Goal: Find specific page/section: Find specific page/section

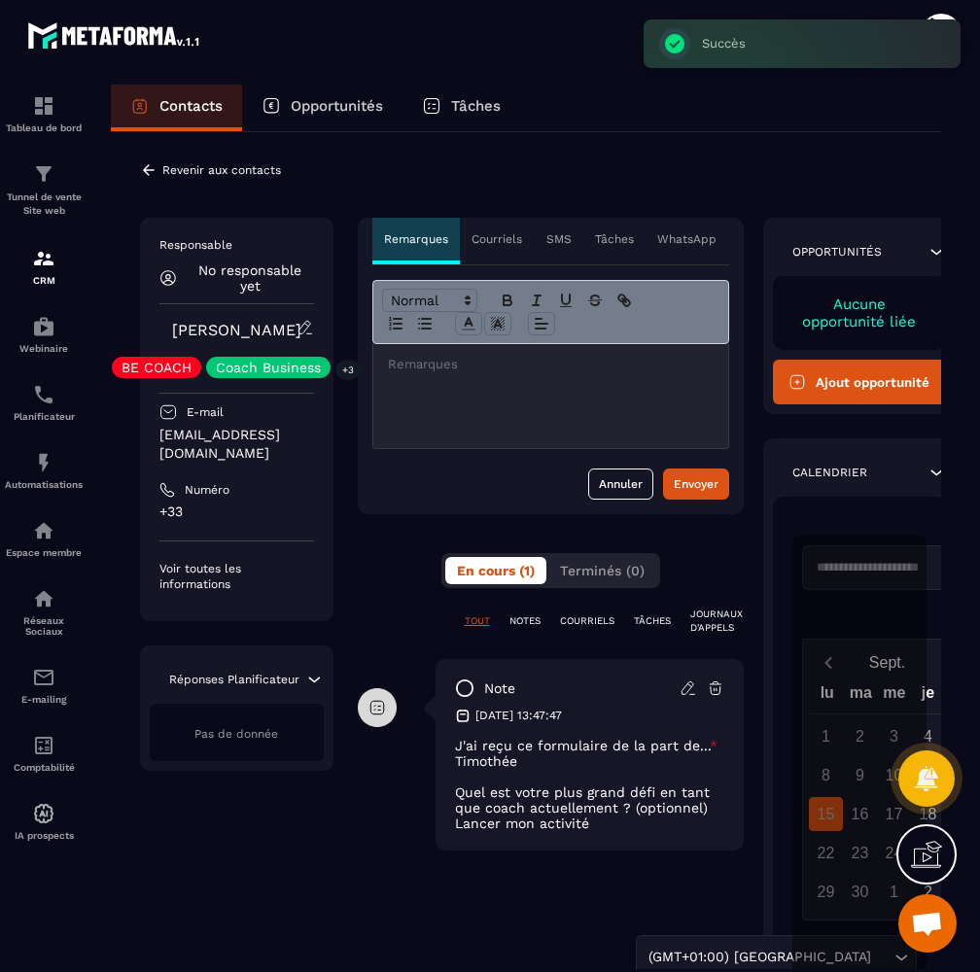
click at [709, 625] on p "JOURNAUX D'APPELS" at bounding box center [716, 621] width 52 height 27
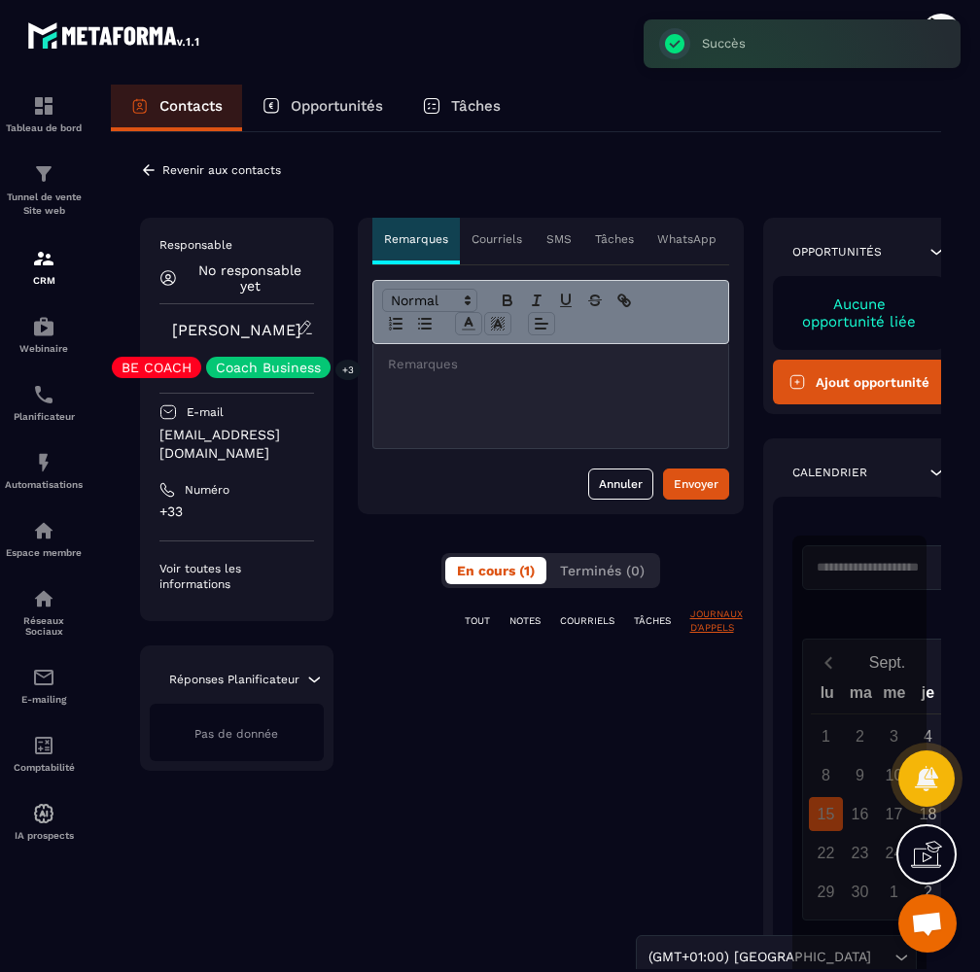
click at [470, 607] on div "**********" at bounding box center [551, 638] width 386 height 840
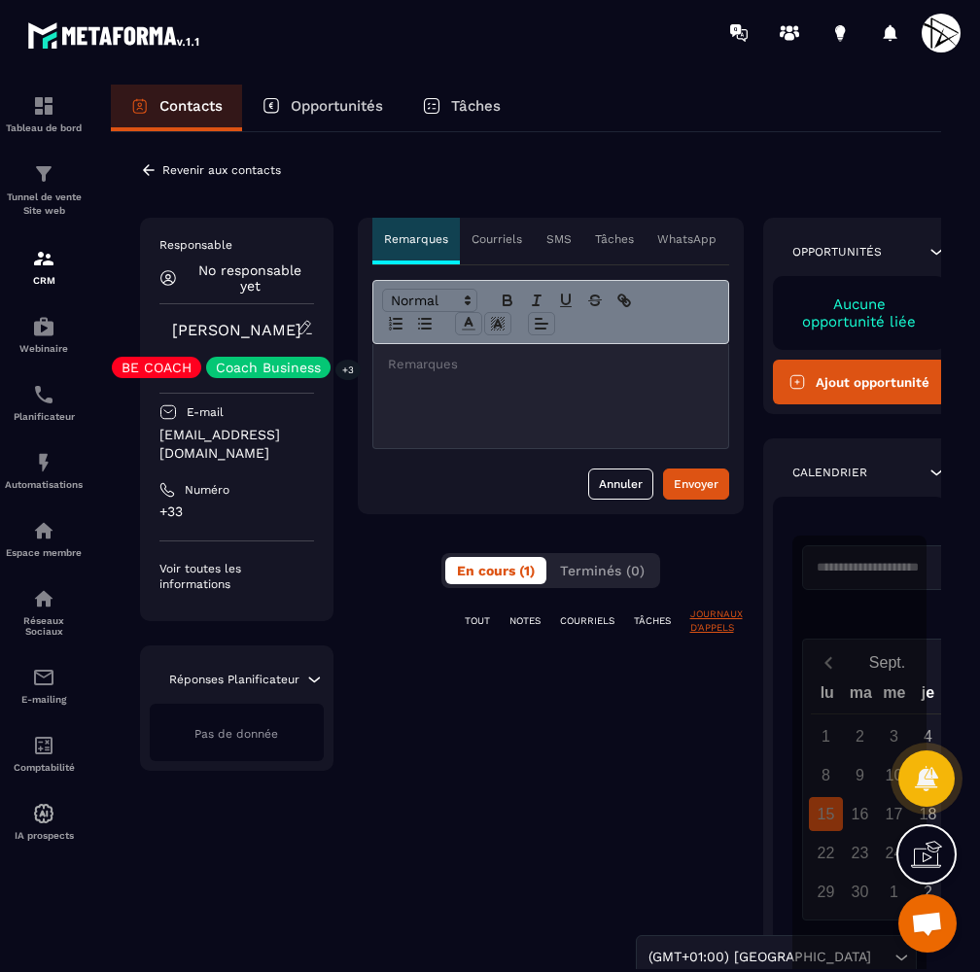
click at [475, 617] on p "TOUT" at bounding box center [477, 621] width 25 height 14
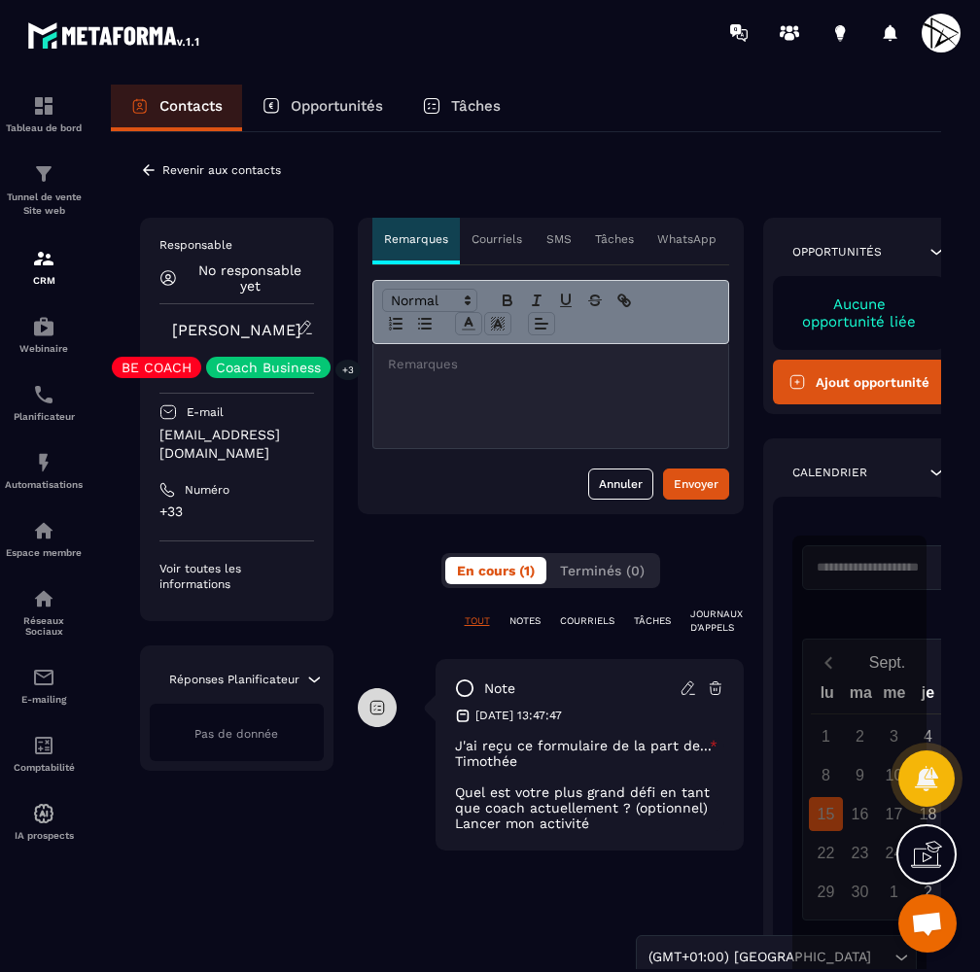
click at [526, 617] on p "NOTES" at bounding box center [524, 621] width 31 height 14
click at [589, 620] on p "COURRIELS" at bounding box center [587, 621] width 54 height 14
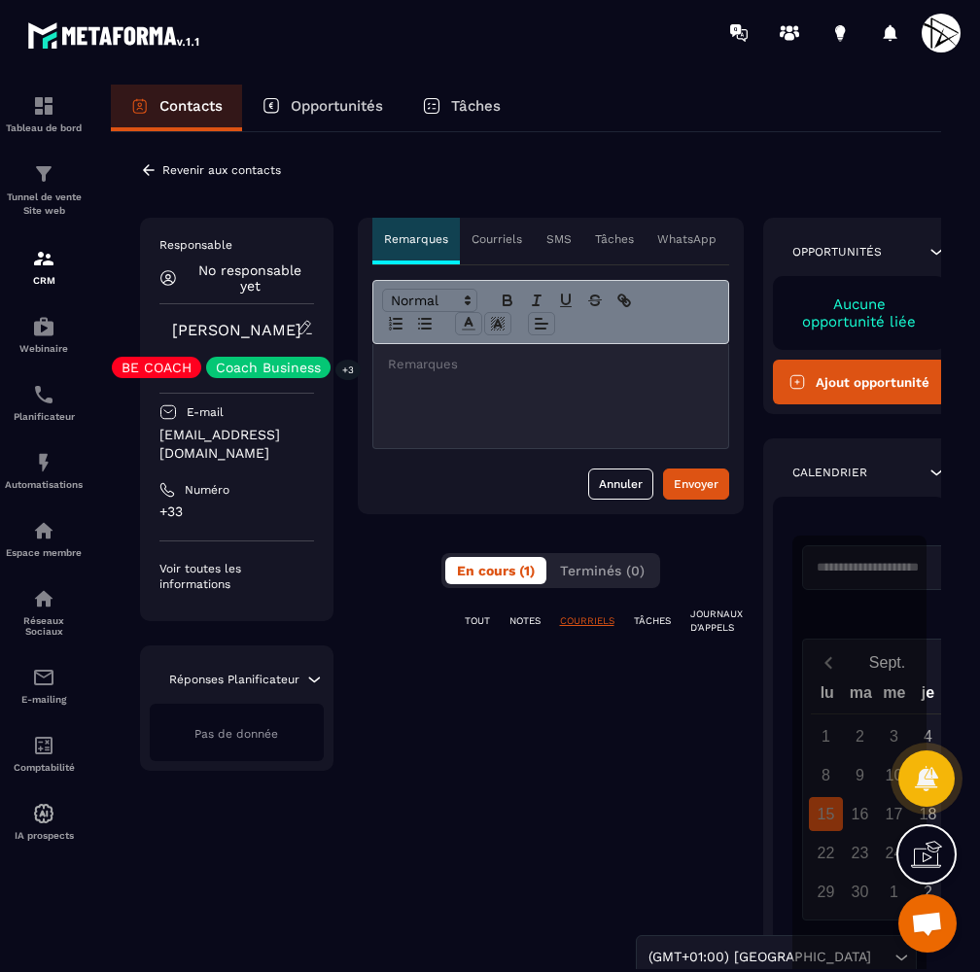
click at [474, 620] on p "TOUT" at bounding box center [477, 621] width 25 height 14
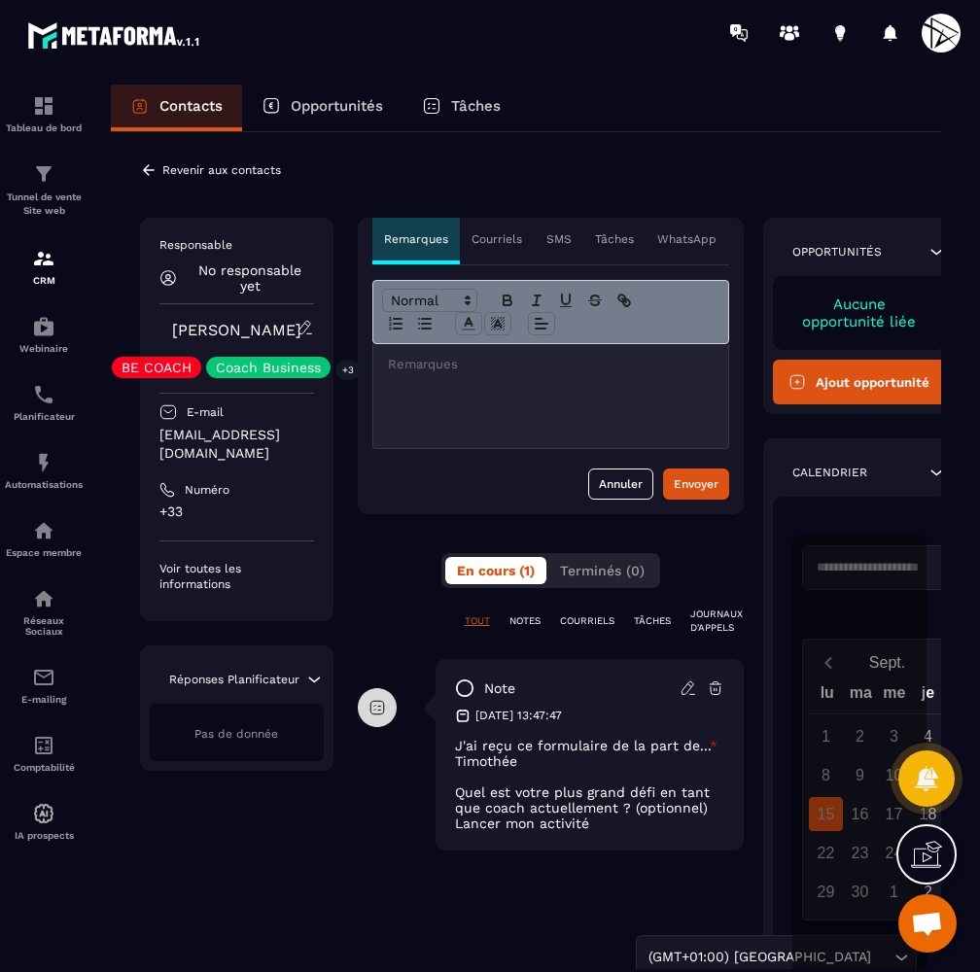
click at [189, 175] on p "Revenir aux contacts" at bounding box center [221, 170] width 119 height 14
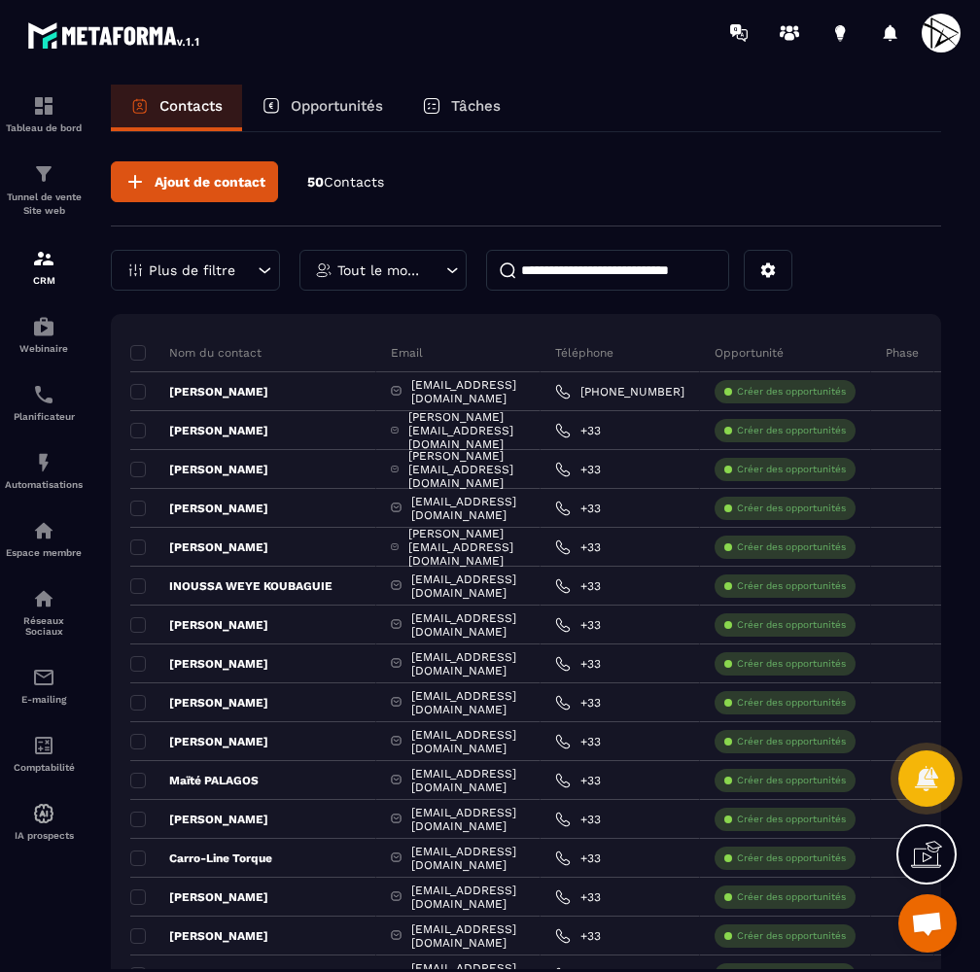
click at [551, 283] on input at bounding box center [607, 270] width 243 height 41
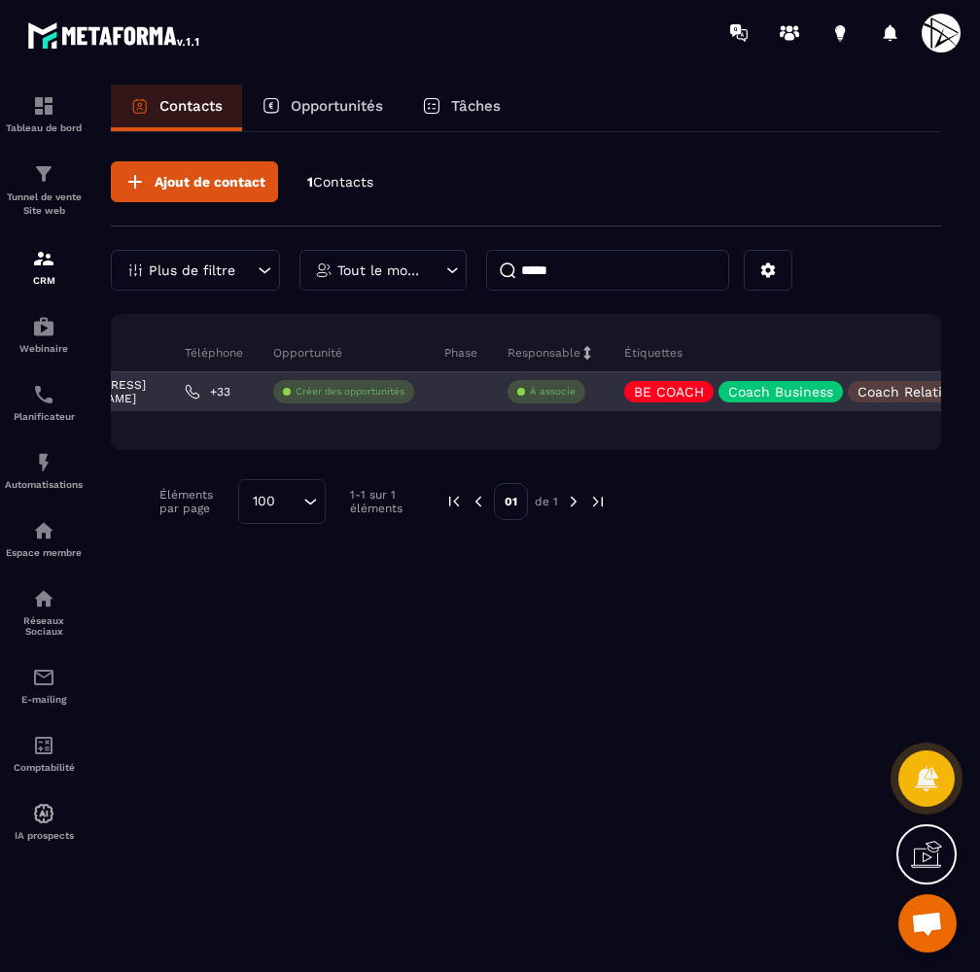
scroll to position [0, 552]
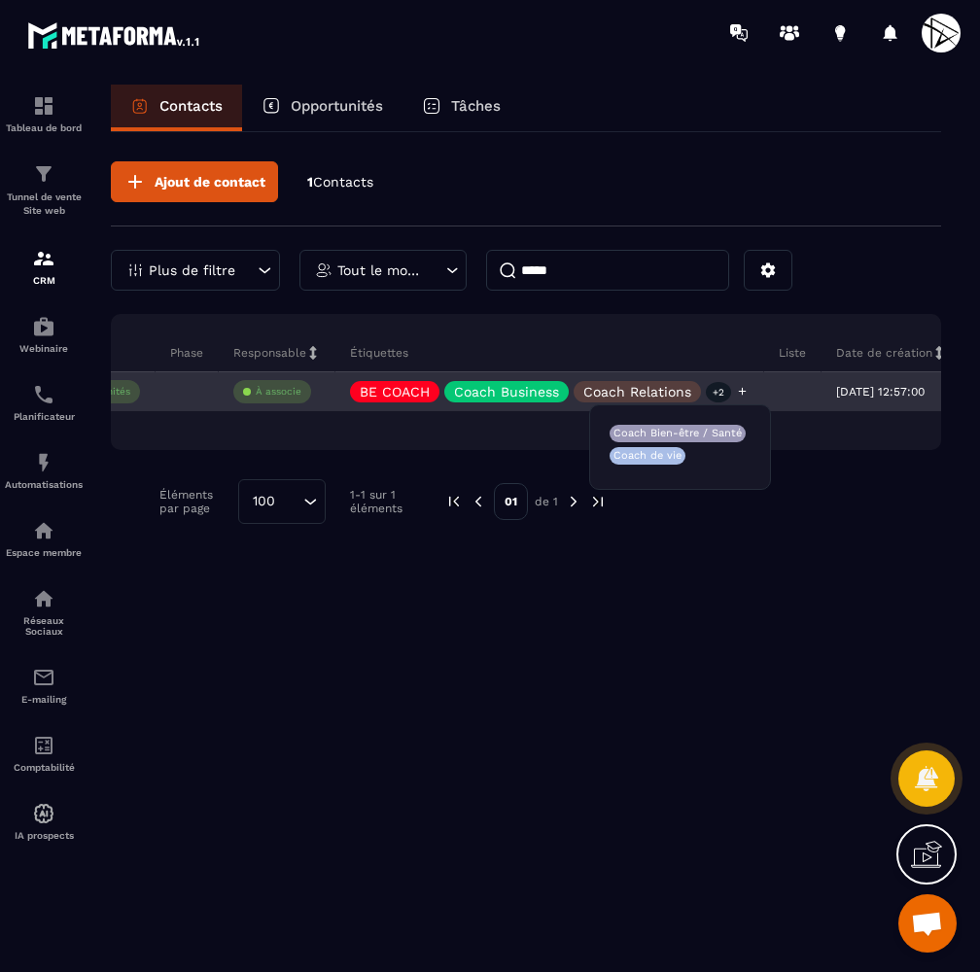
type input "*****"
click at [706, 390] on p "+2" at bounding box center [718, 392] width 25 height 20
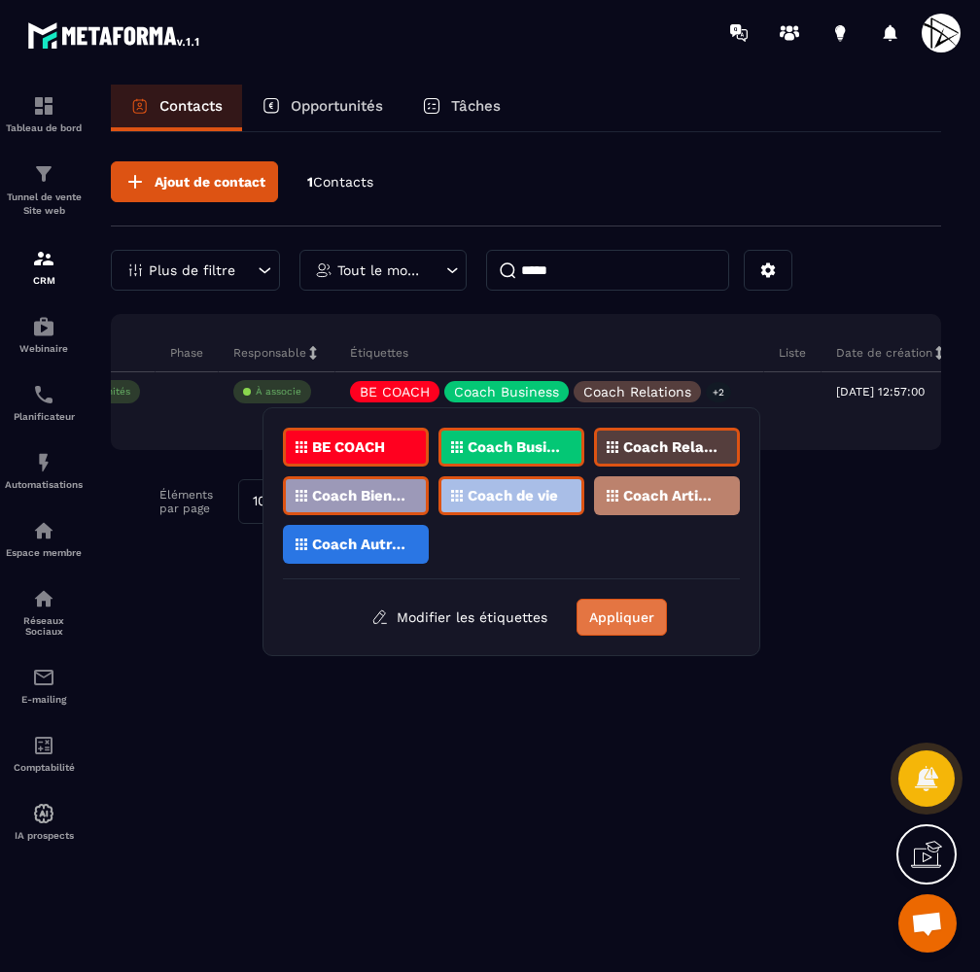
click at [608, 613] on button "Appliquer" at bounding box center [621, 617] width 90 height 37
